Goal: Task Accomplishment & Management: Understand process/instructions

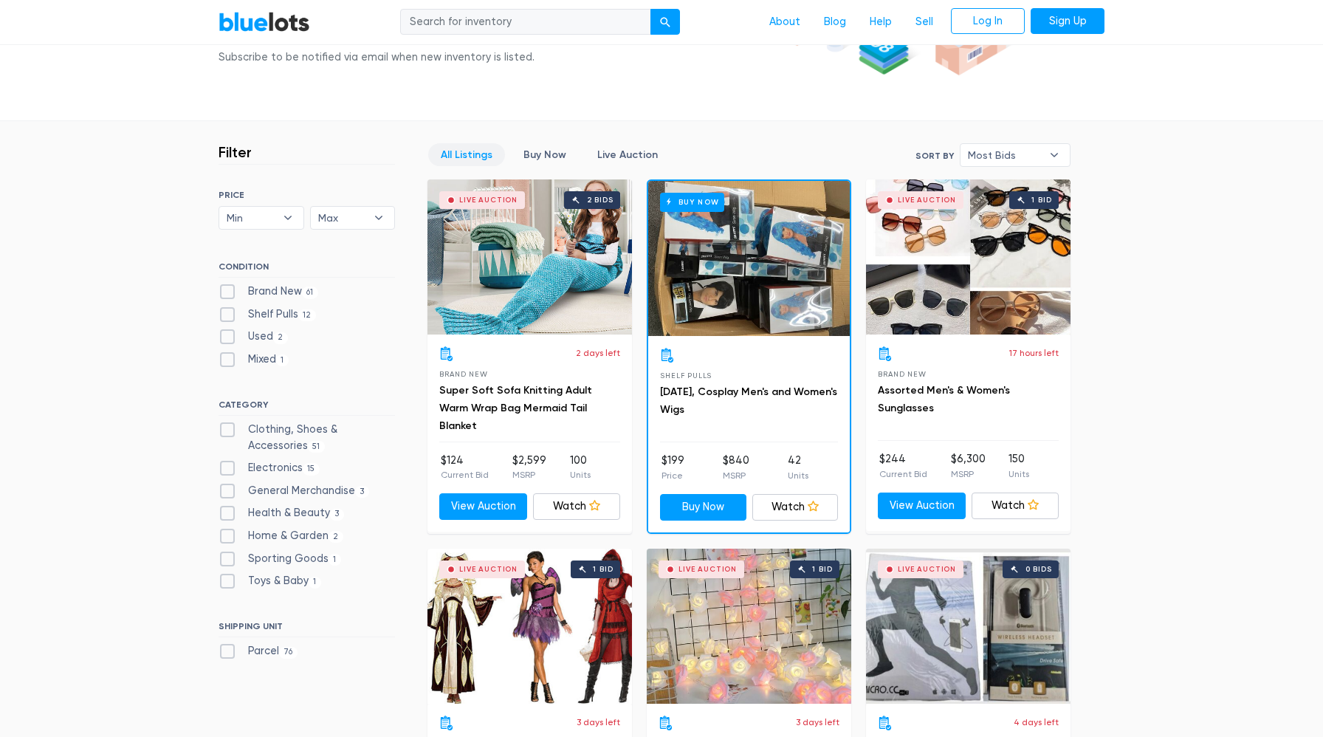
scroll to position [388, 0]
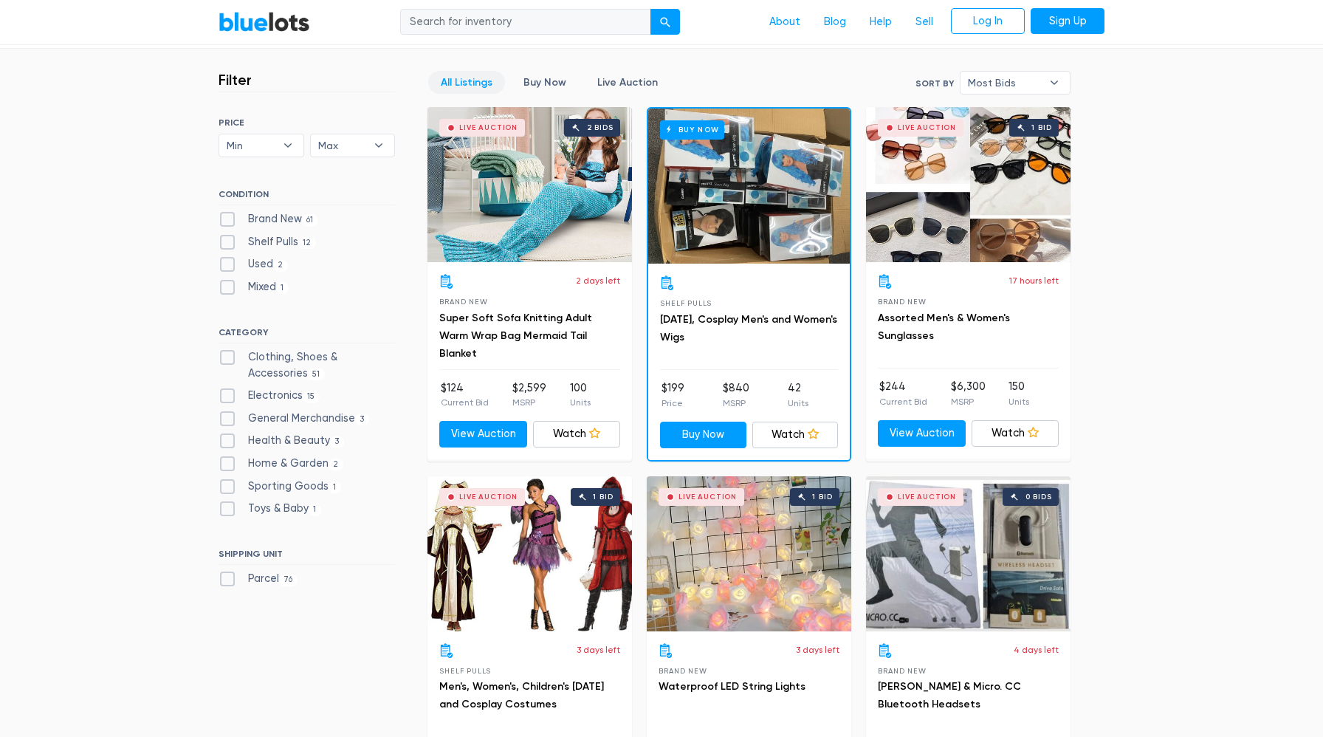
click at [255, 348] on div "CATEGORY Clothing, Shoes & Accessories 51 Electronics 15 General Merchandise 3 …" at bounding box center [307, 425] width 176 height 196
click at [243, 354] on label "Clothing, Shoes & Accessories 51" at bounding box center [307, 365] width 176 height 32
click at [228, 354] on Accessories"] "Clothing, Shoes & Accessories 51" at bounding box center [224, 354] width 10 height 10
checkbox Accessories"] "true"
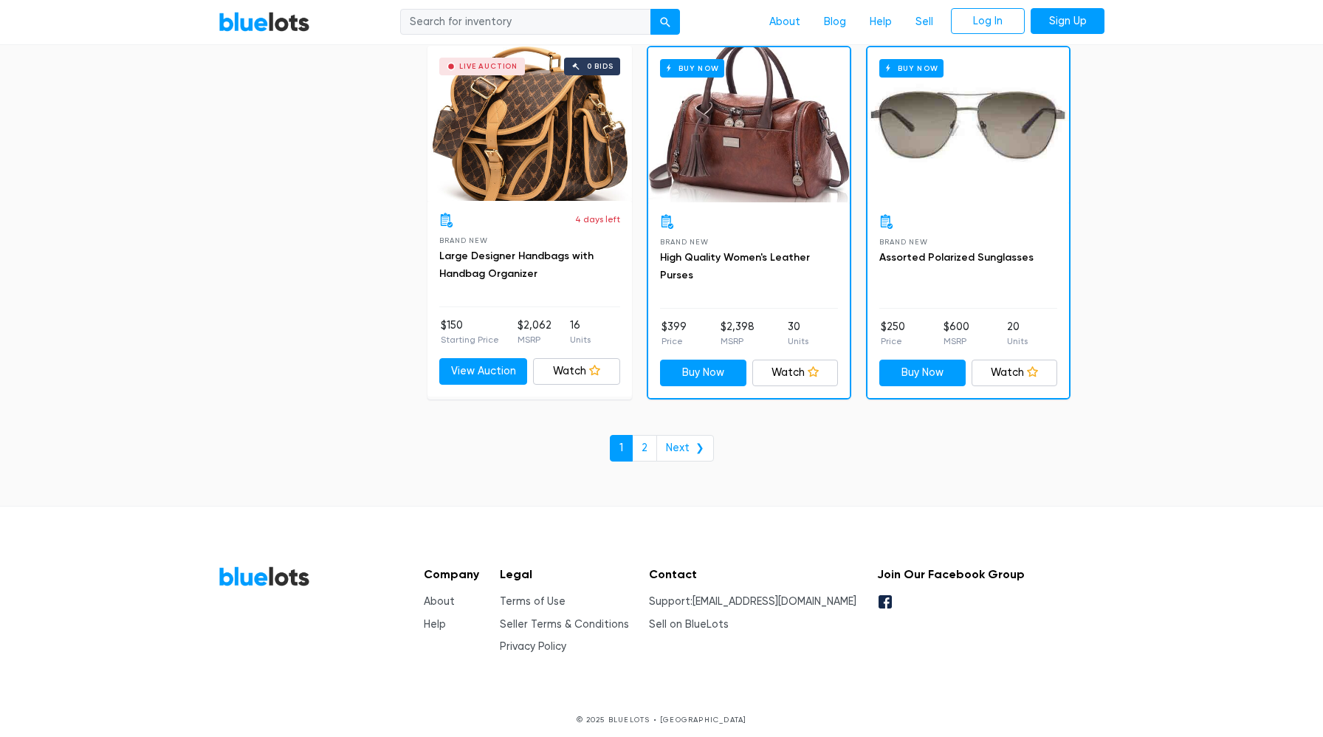
scroll to position [6317, 0]
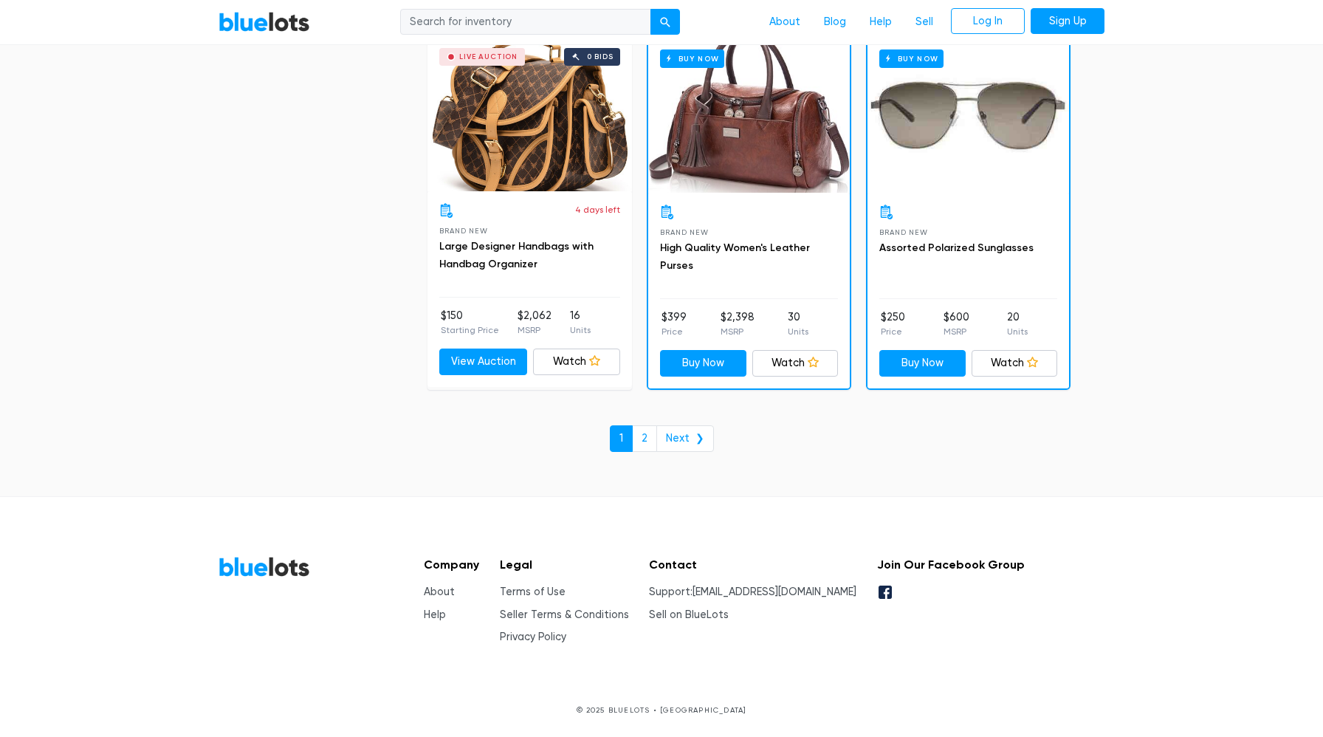
click at [712, 622] on div "Contact Support: support@bluelots.com Sell on BlueLots" at bounding box center [752, 601] width 207 height 88
click at [717, 619] on link "Sell on BlueLots" at bounding box center [689, 614] width 80 height 13
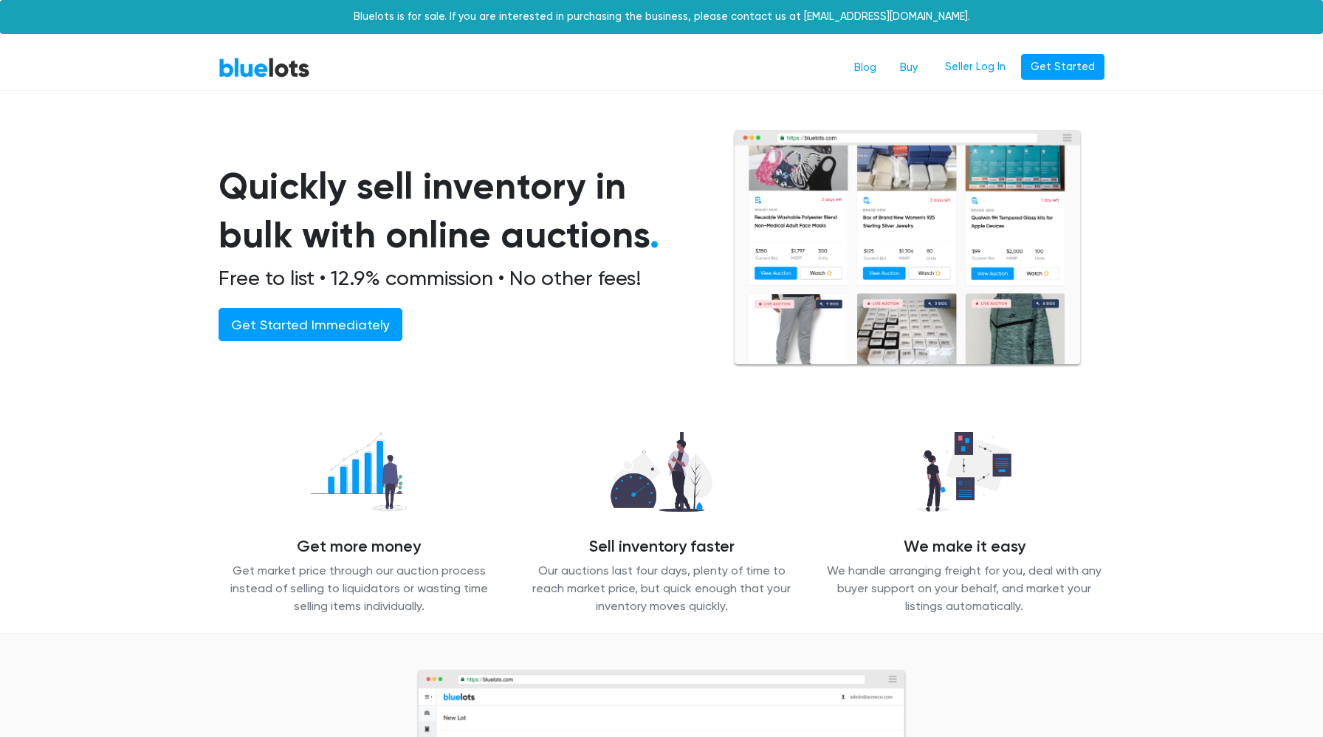
click at [269, 80] on div "BlueLots Blog Buy Seller Log In Get Started" at bounding box center [661, 68] width 908 height 28
click at [272, 66] on link "BlueLots" at bounding box center [265, 67] width 92 height 21
